Goal: Task Accomplishment & Management: Understand process/instructions

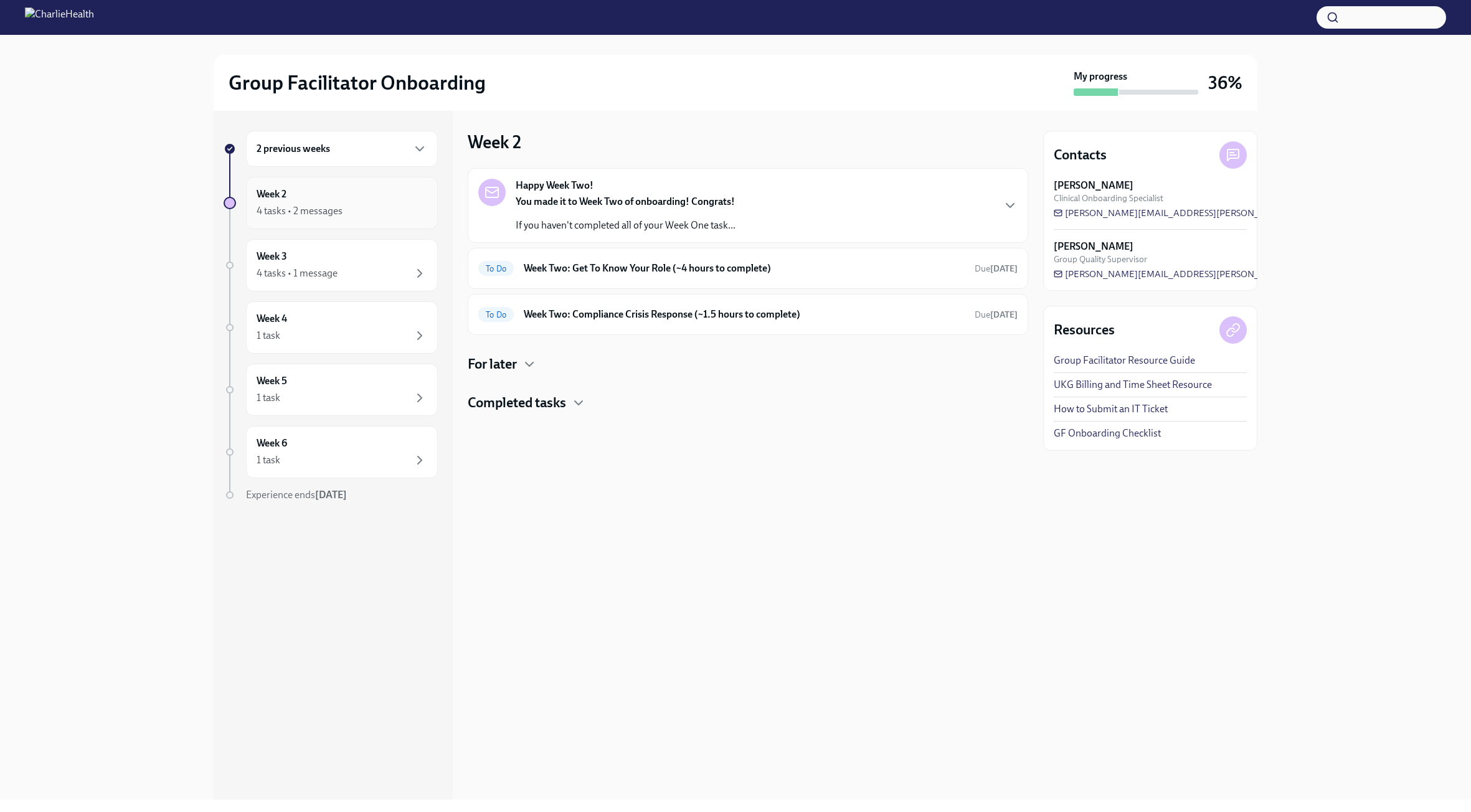
click at [338, 203] on div "Week 2 4 tasks • 2 messages" at bounding box center [341, 203] width 171 height 31
click at [592, 196] on strong "You made it to Week Two of onboarding! Congrats!" at bounding box center [625, 202] width 220 height 12
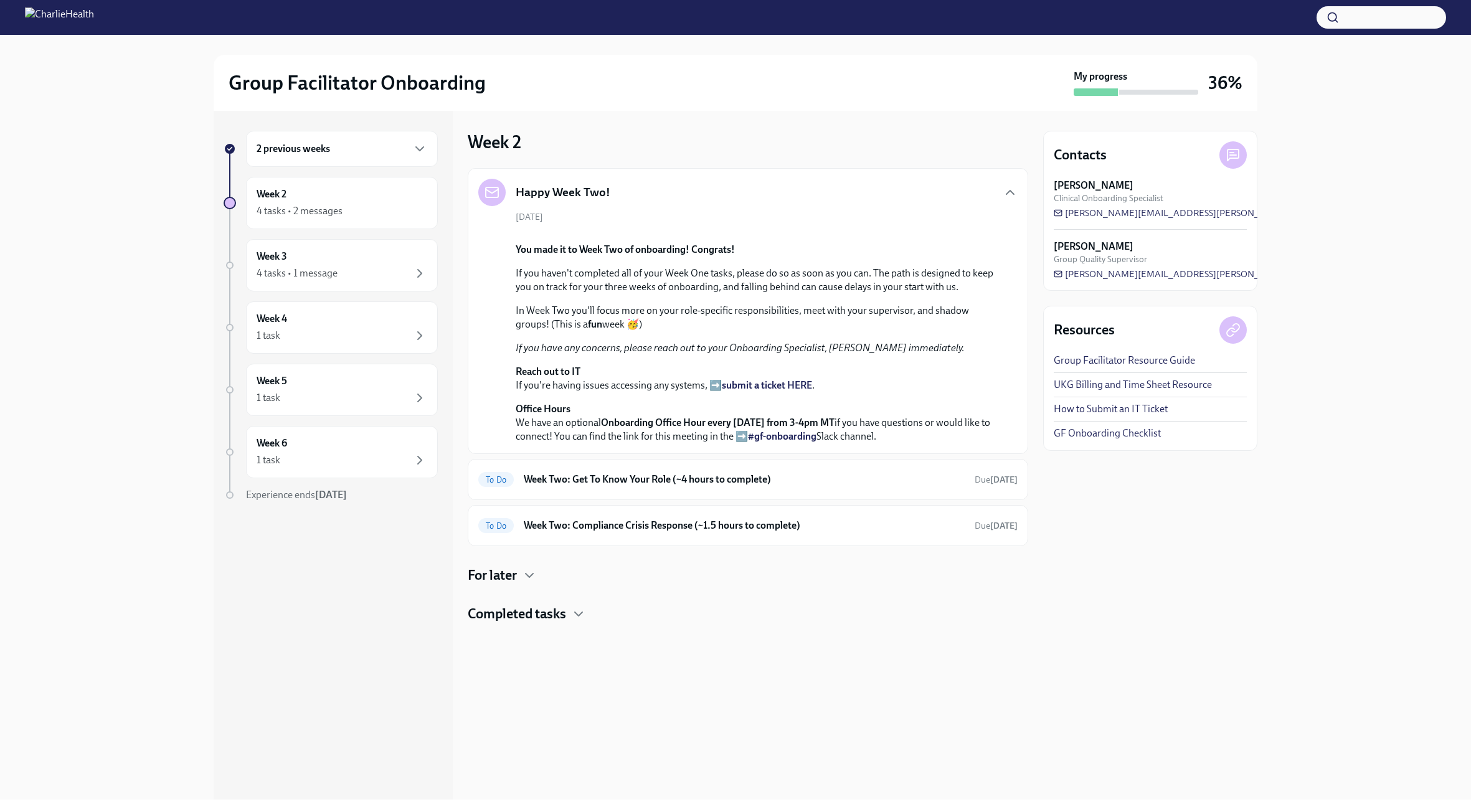
scroll to position [77, 0]
click at [731, 500] on div "To Do Week Two: Get To Know Your Role (~4 hours to complete) Due [DATE]" at bounding box center [748, 479] width 561 height 41
click at [735, 486] on h6 "Week Two: Get To Know Your Role (~4 hours to complete)" at bounding box center [744, 479] width 441 height 13
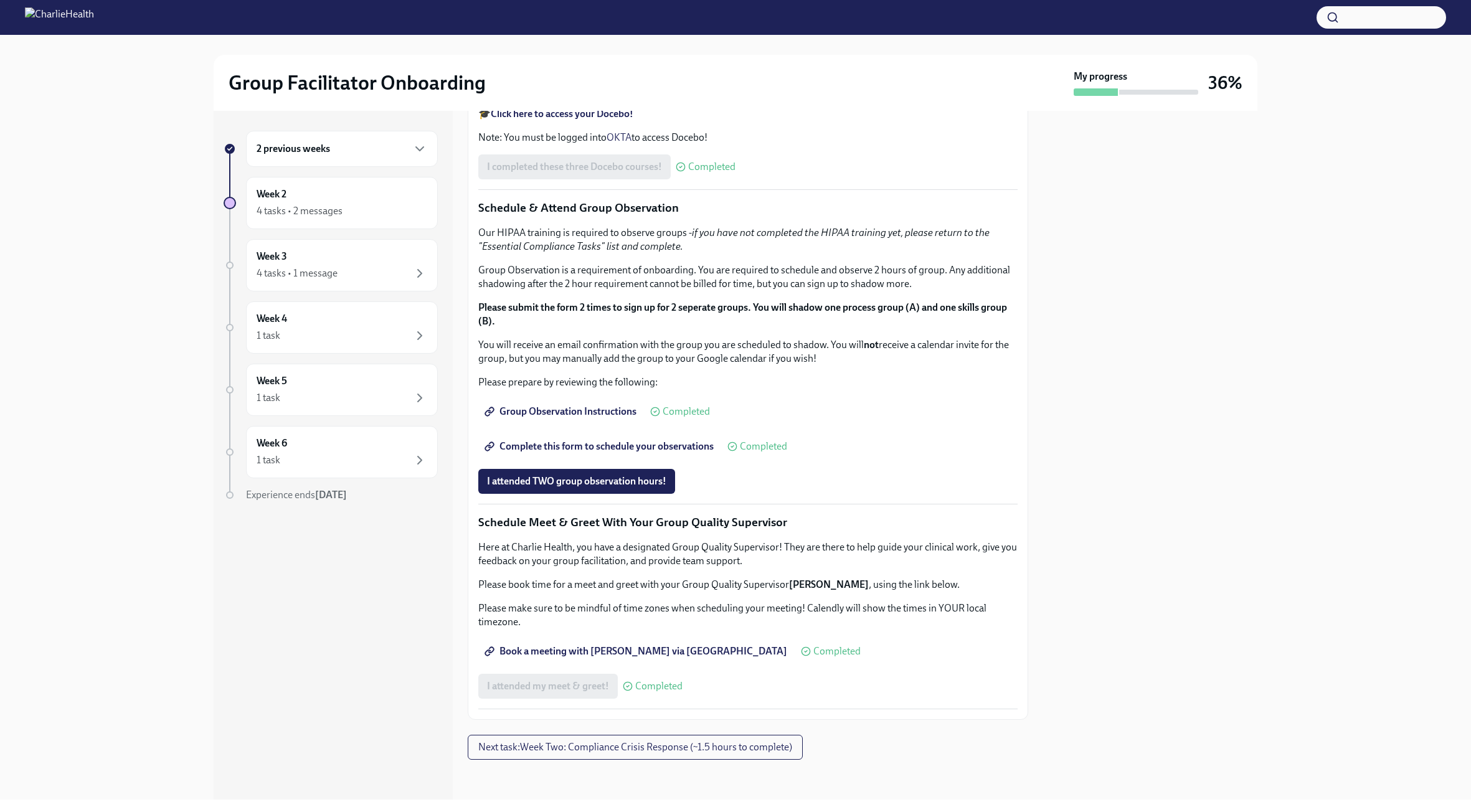
scroll to position [883, 0]
drag, startPoint x: 705, startPoint y: 269, endPoint x: 935, endPoint y: 272, distance: 230.0
click at [935, 272] on p "Group Observation is a requirement of onboarding. You are required to schedule …" at bounding box center [748, 277] width 539 height 28
click at [933, 284] on p "Group Observation is a requirement of onboarding. You are required to schedule …" at bounding box center [748, 277] width 539 height 28
click at [616, 480] on span "I attended TWO group observation hours!" at bounding box center [576, 481] width 179 height 13
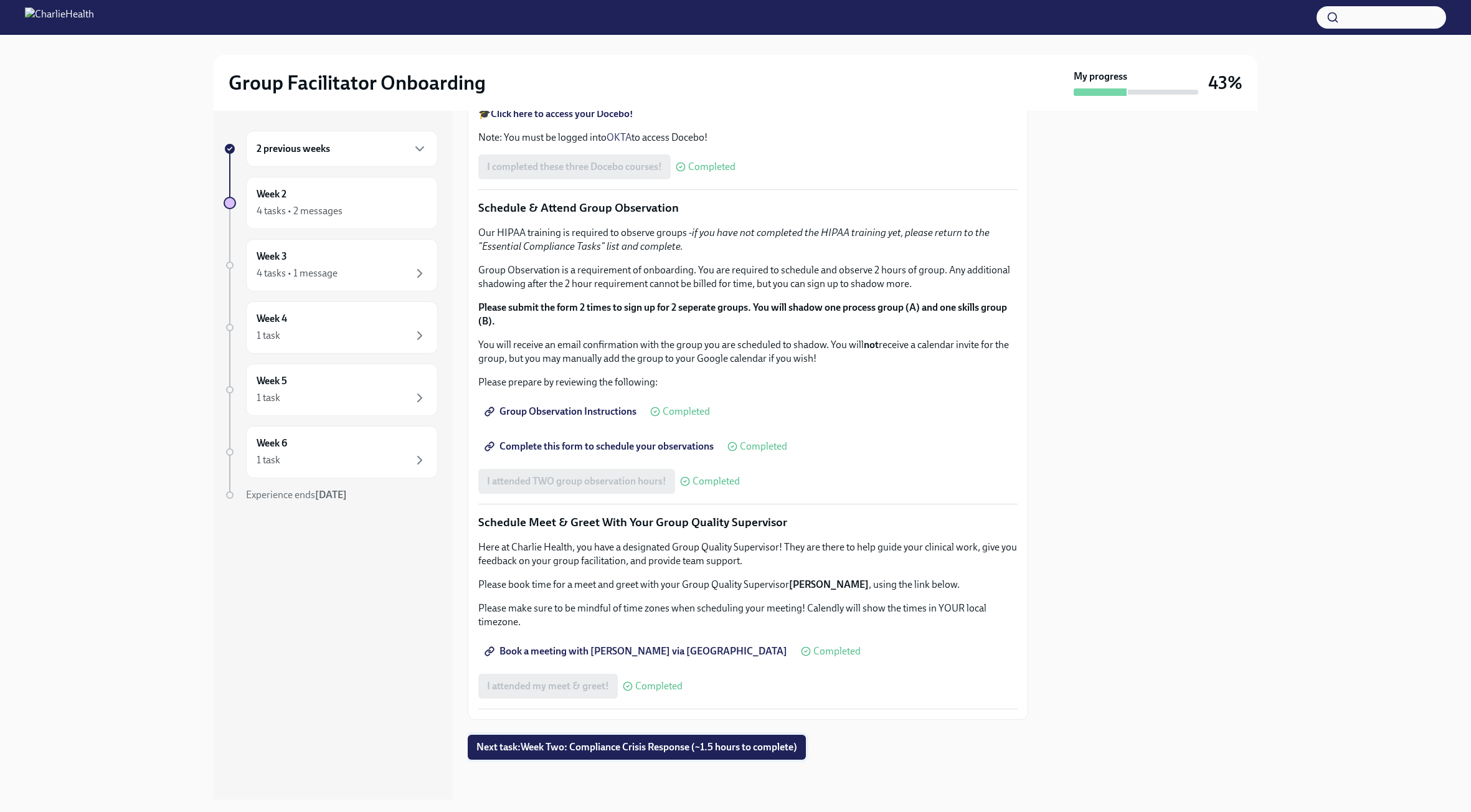
click at [590, 748] on span "Next task : Week Two: Compliance Crisis Response (~1.5 hours to complete)" at bounding box center [637, 746] width 320 height 13
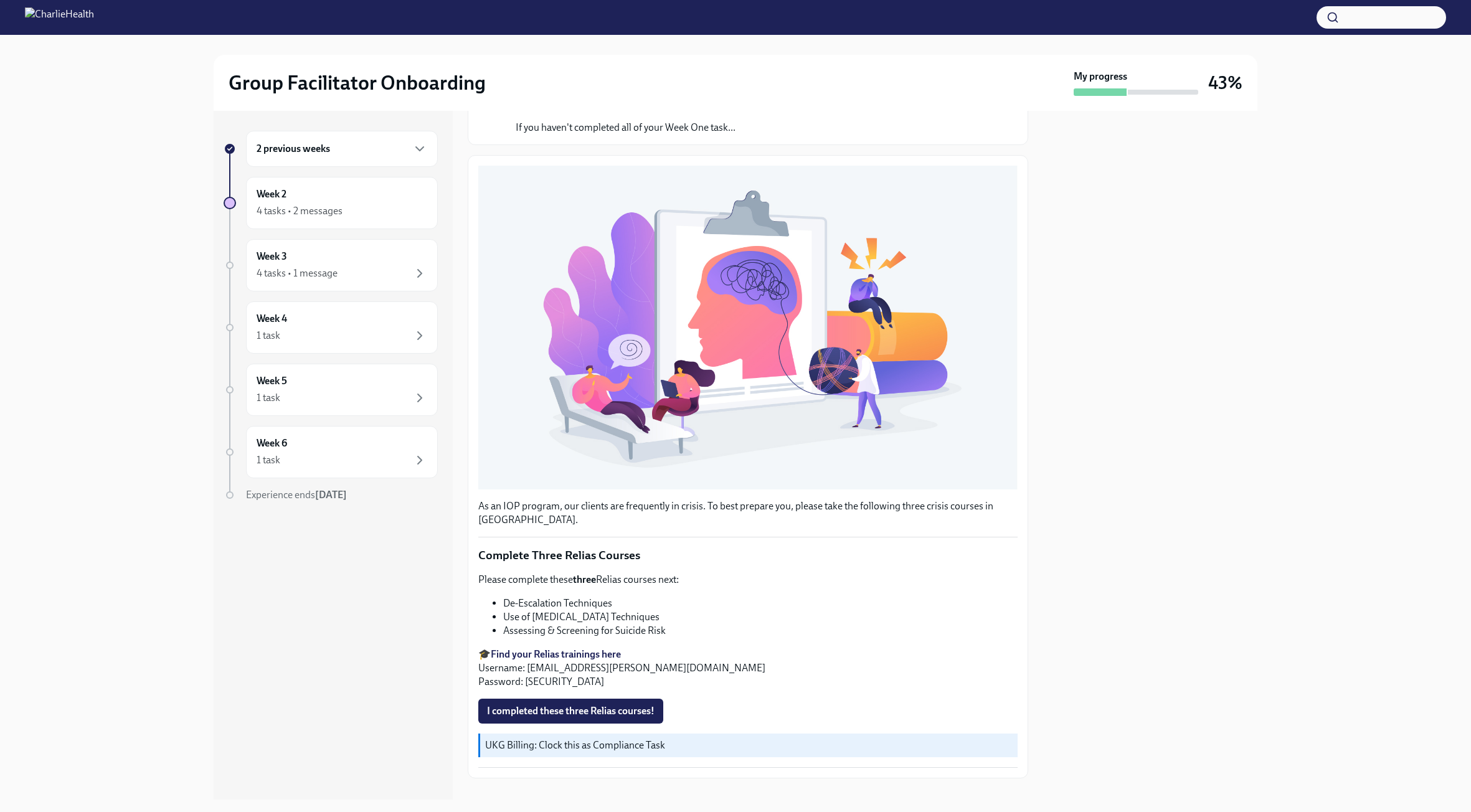
scroll to position [127, 0]
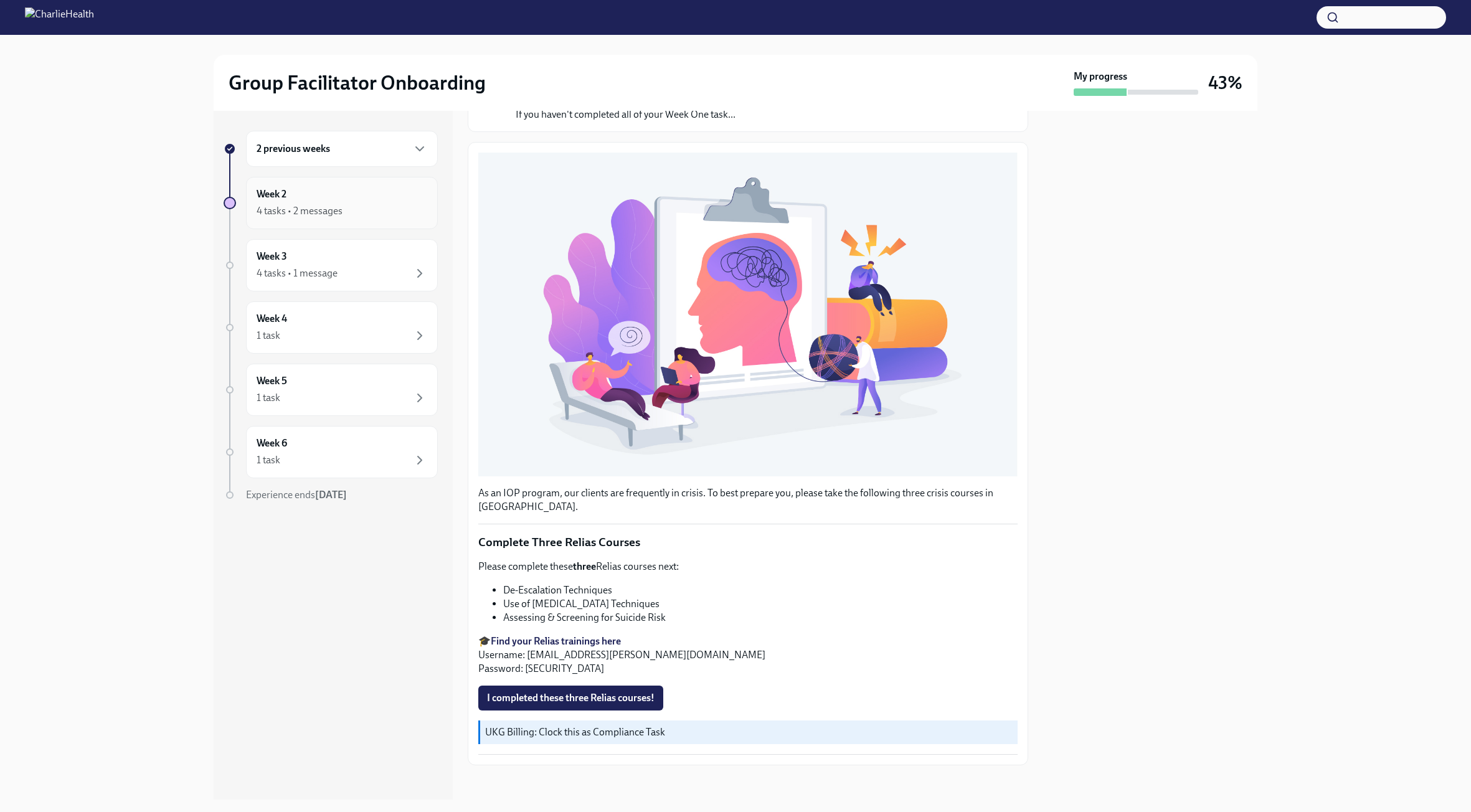
click at [306, 203] on div "Week 2 4 tasks • 2 messages" at bounding box center [341, 203] width 171 height 31
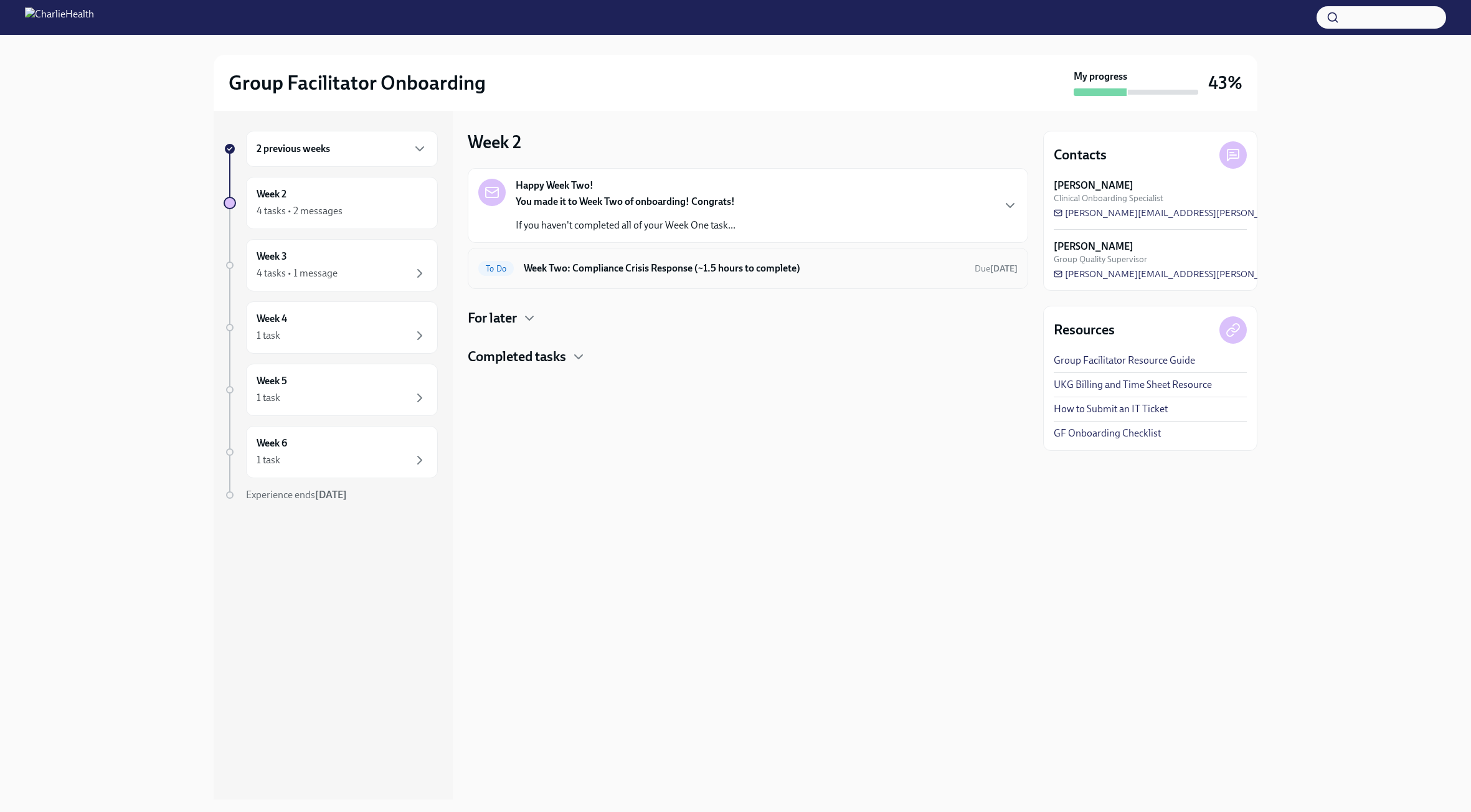
click at [700, 271] on h6 "Week Two: Compliance Crisis Response (~1.5 hours to complete)" at bounding box center [744, 268] width 441 height 13
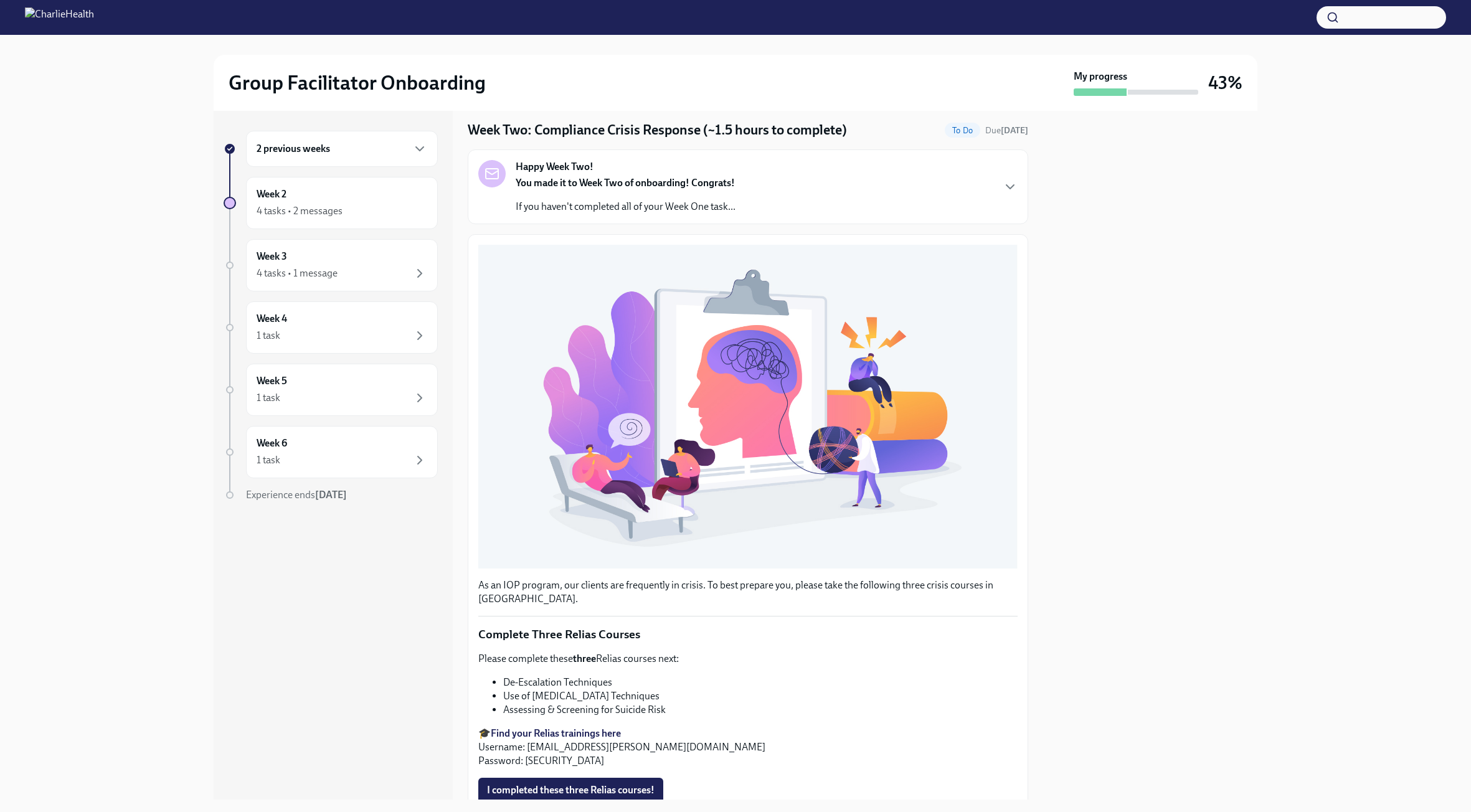
scroll to position [127, 0]
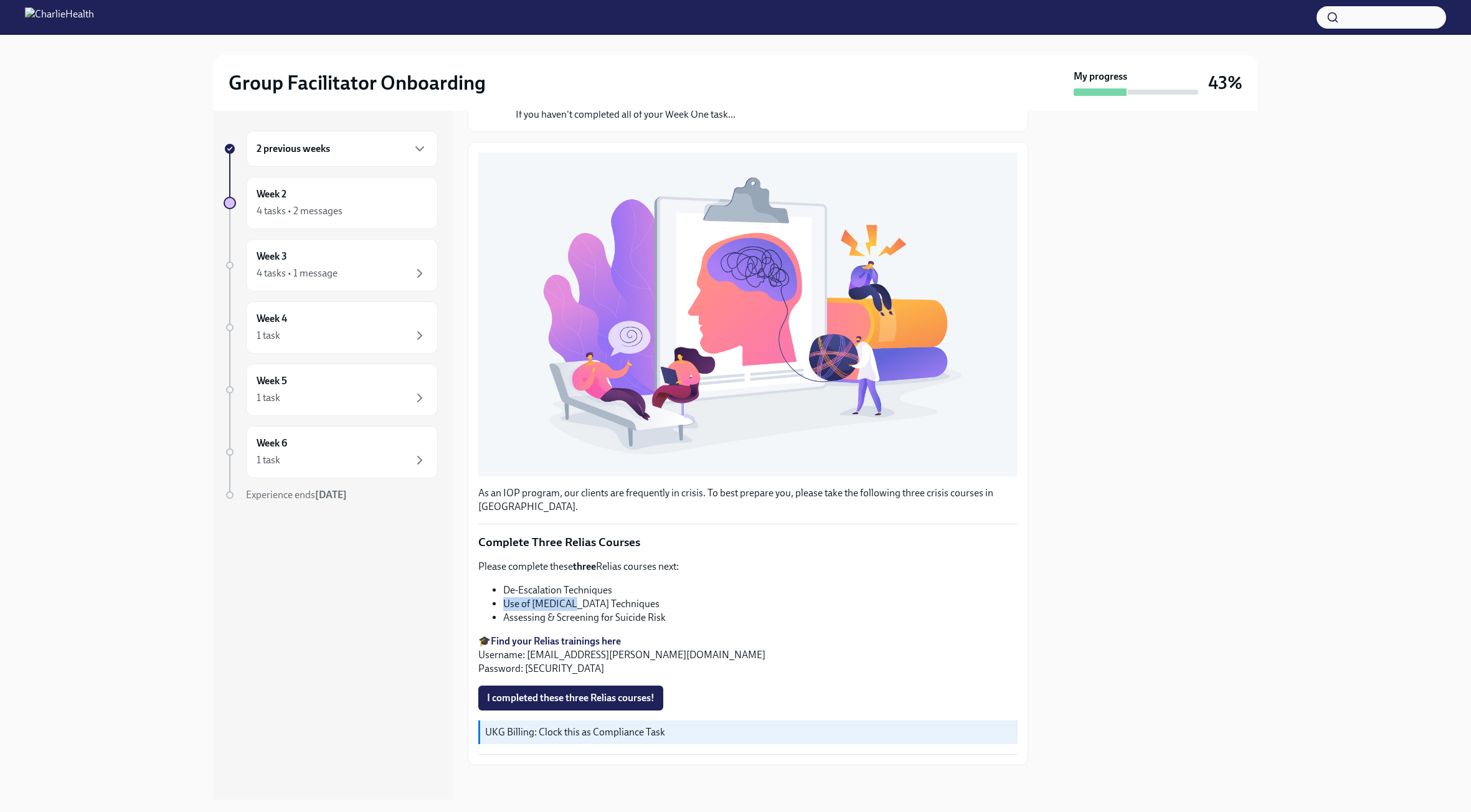
drag, startPoint x: 504, startPoint y: 598, endPoint x: 561, endPoint y: 600, distance: 57.0
click at [561, 600] on li "Use of [MEDICAL_DATA] Techniques" at bounding box center [760, 604] width 515 height 13
drag, startPoint x: 664, startPoint y: 598, endPoint x: 494, endPoint y: 598, distance: 170.0
click at [503, 598] on li "Use of [MEDICAL_DATA] Techniques" at bounding box center [760, 604] width 515 height 13
copy li "Use of [MEDICAL_DATA] Techniques"
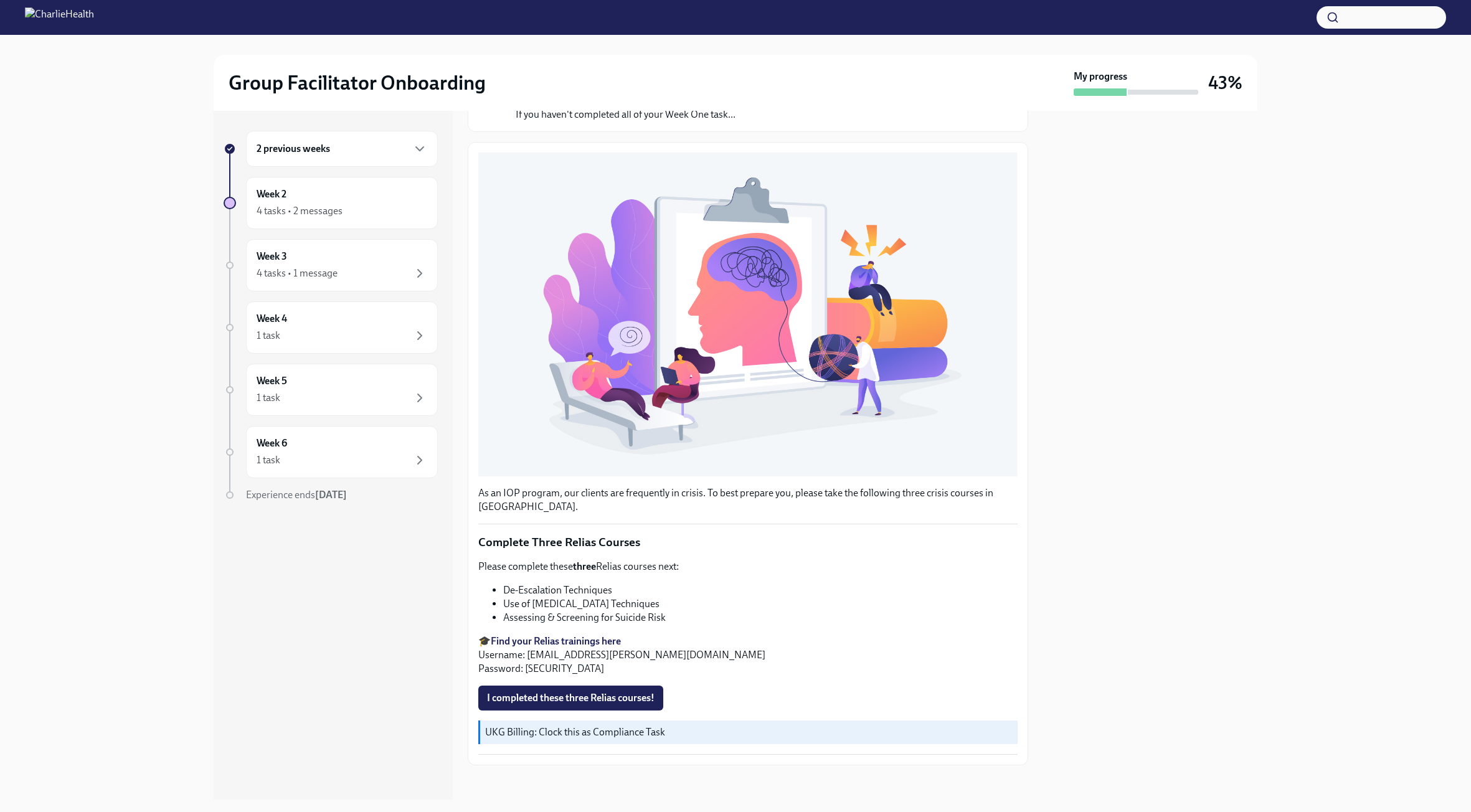
click at [651, 617] on li "Assessing & Screening for Suicide Risk" at bounding box center [760, 618] width 515 height 13
drag, startPoint x: 670, startPoint y: 609, endPoint x: 500, endPoint y: 610, distance: 170.0
click at [500, 610] on ul "De-Escalation Techniques Use of [MEDICAL_DATA] Techniques Assessing & Screening…" at bounding box center [748, 604] width 539 height 41
copy li "Assessing & Screening for Suicide Risk"
